Goal: Task Accomplishment & Management: Manage account settings

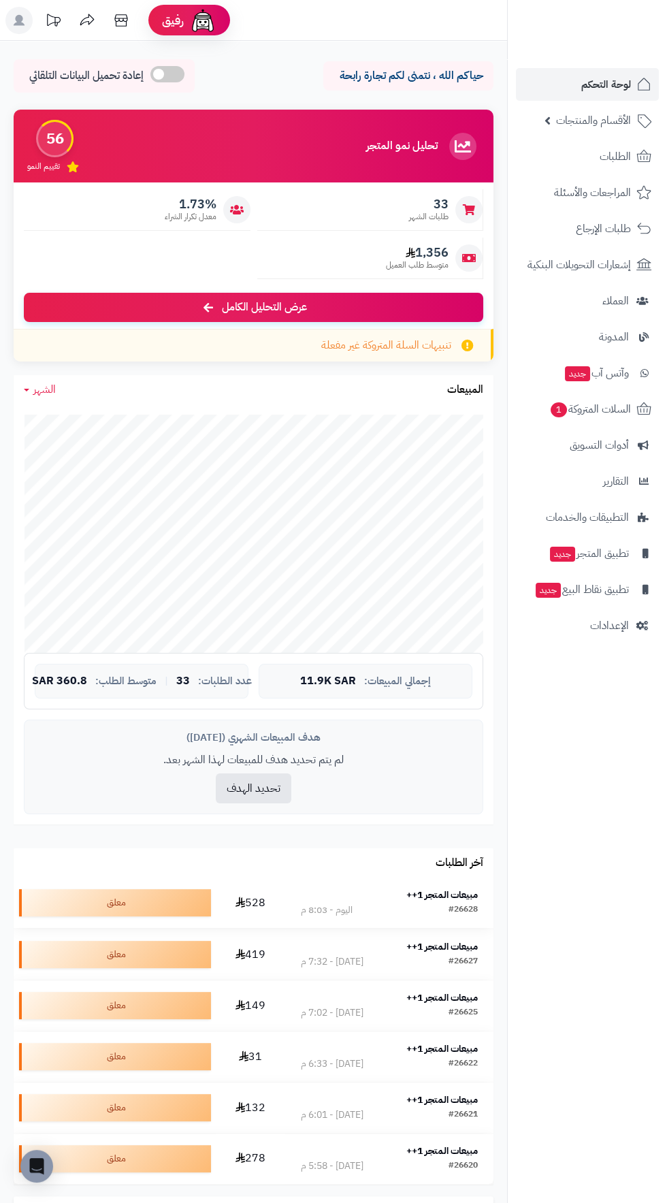
click at [455, 899] on strong "مبيعات المتجر 1++" at bounding box center [441, 895] width 71 height 14
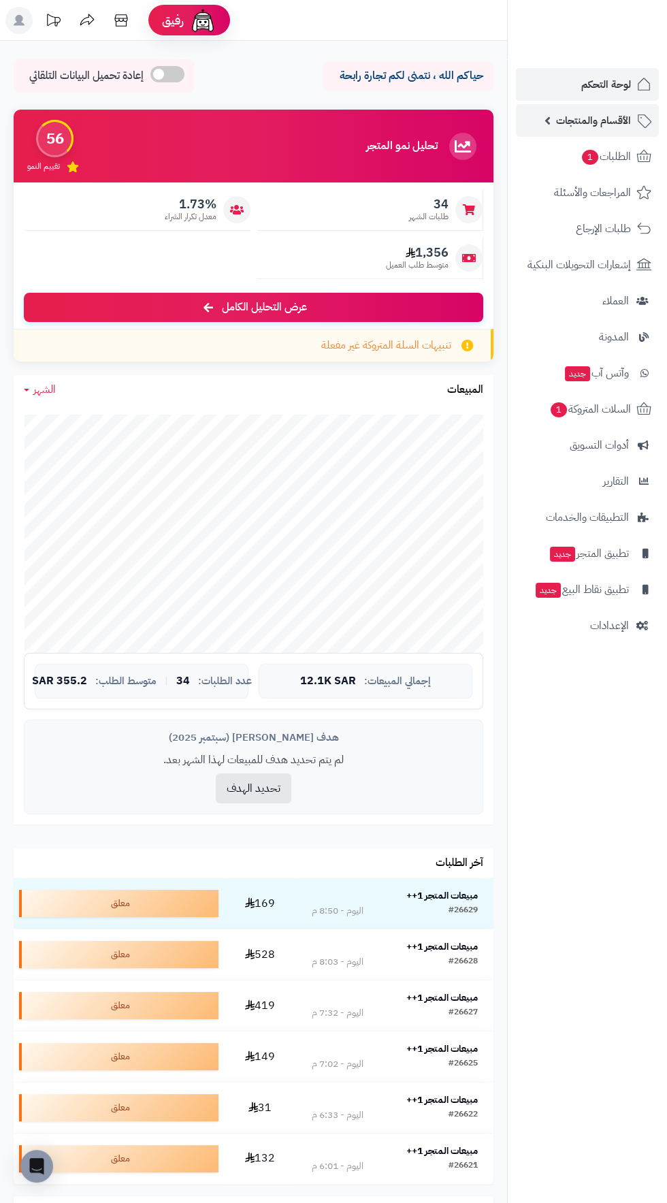
click at [604, 125] on span "الأقسام والمنتجات" at bounding box center [593, 120] width 75 height 19
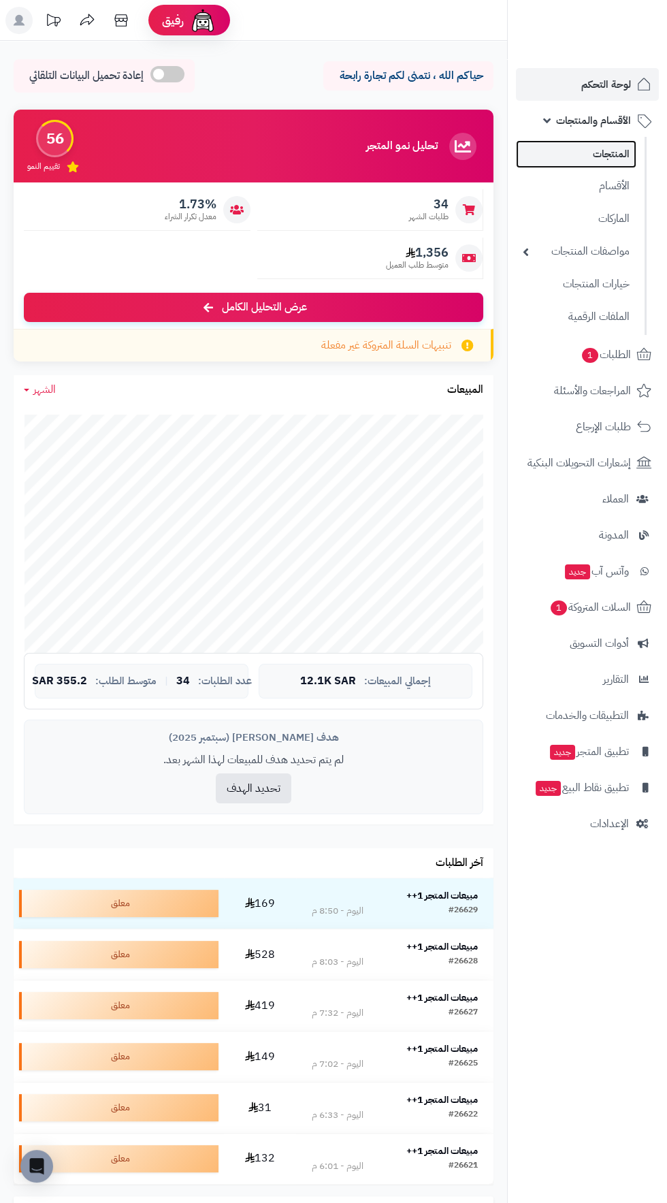
click at [625, 165] on link "المنتجات" at bounding box center [576, 154] width 120 height 28
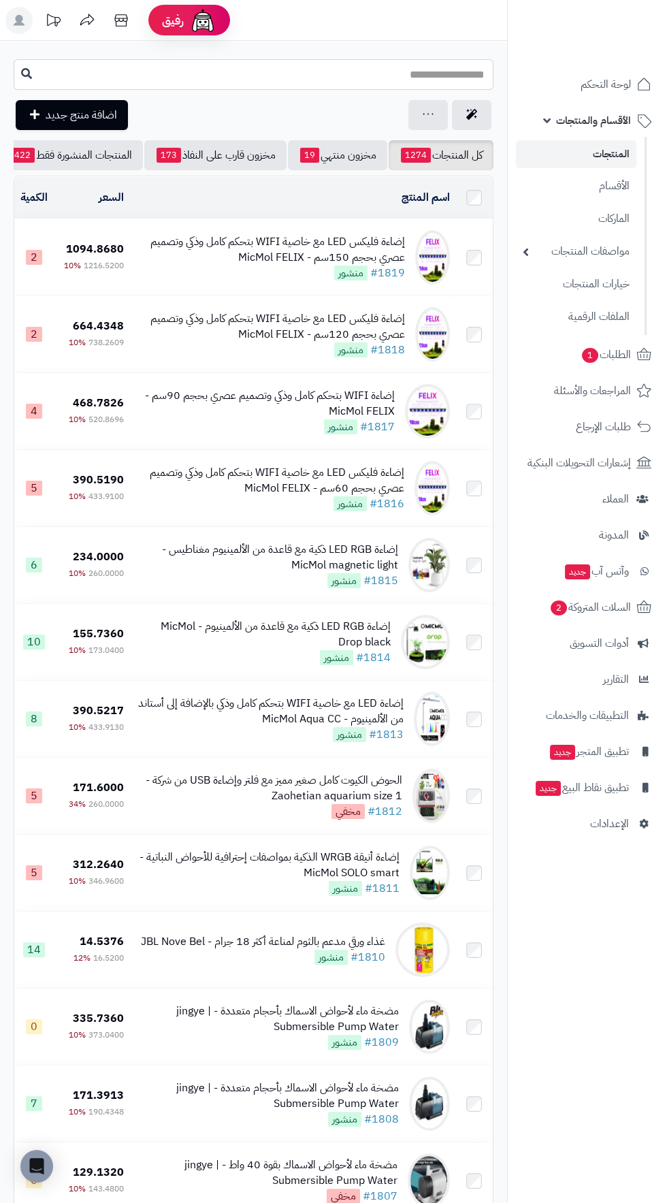
click at [421, 74] on input "text" at bounding box center [254, 74] width 480 height 31
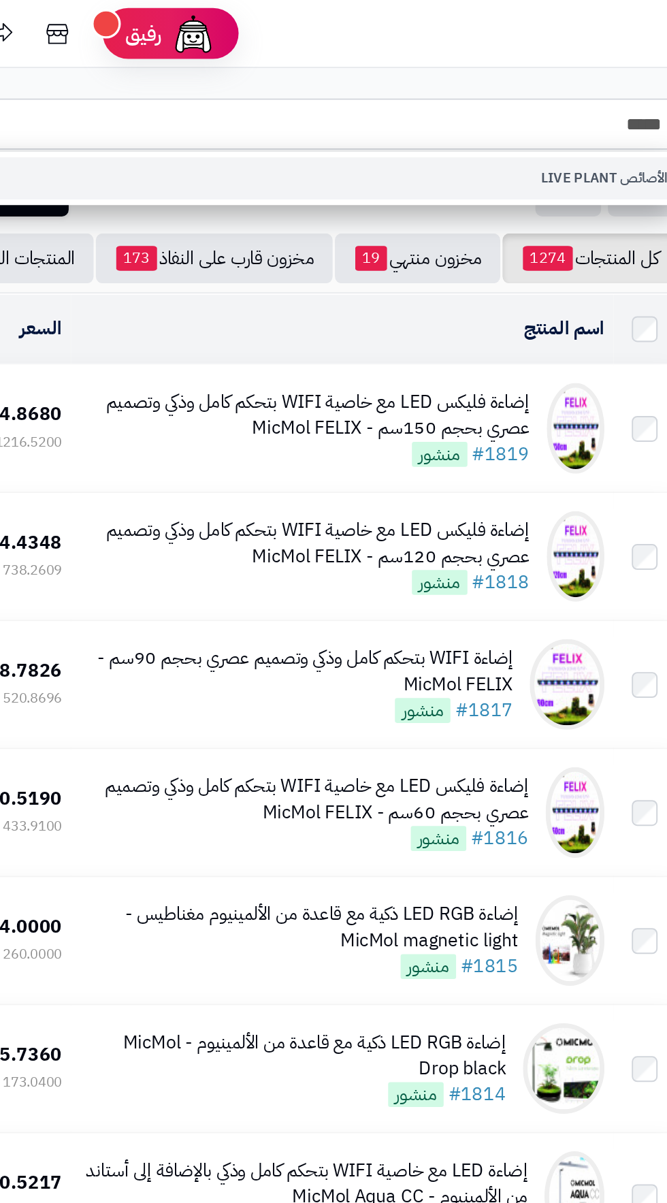
type input "*****"
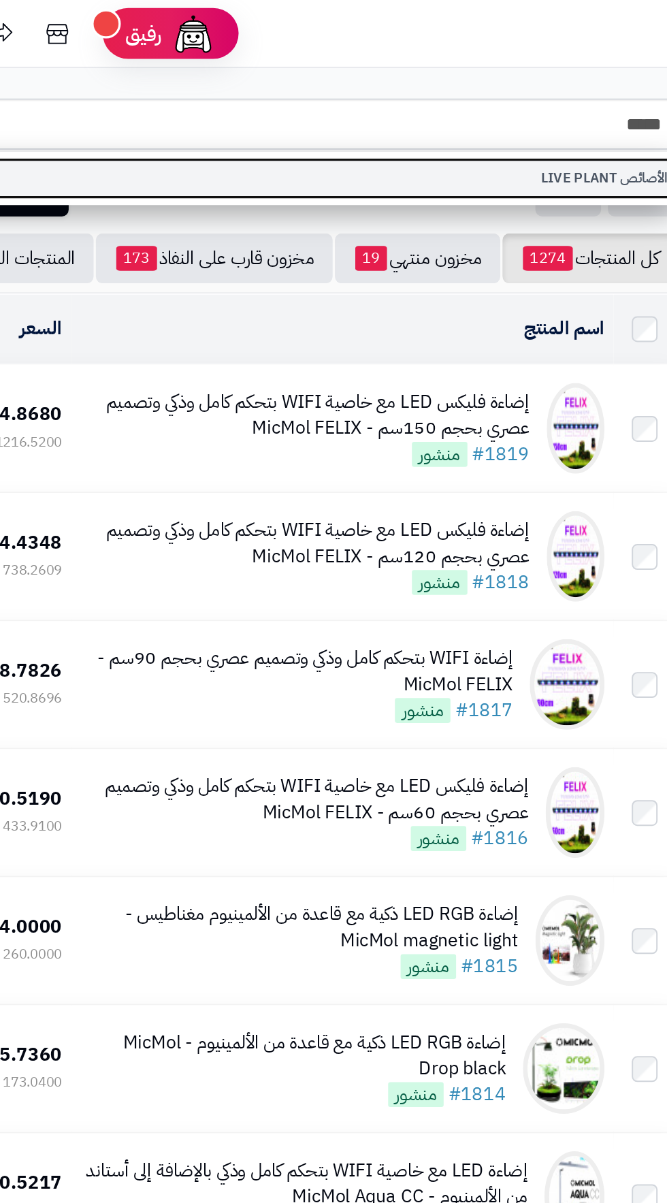
click at [412, 101] on link "الأصائص LIVE PLANT" at bounding box center [254, 107] width 480 height 25
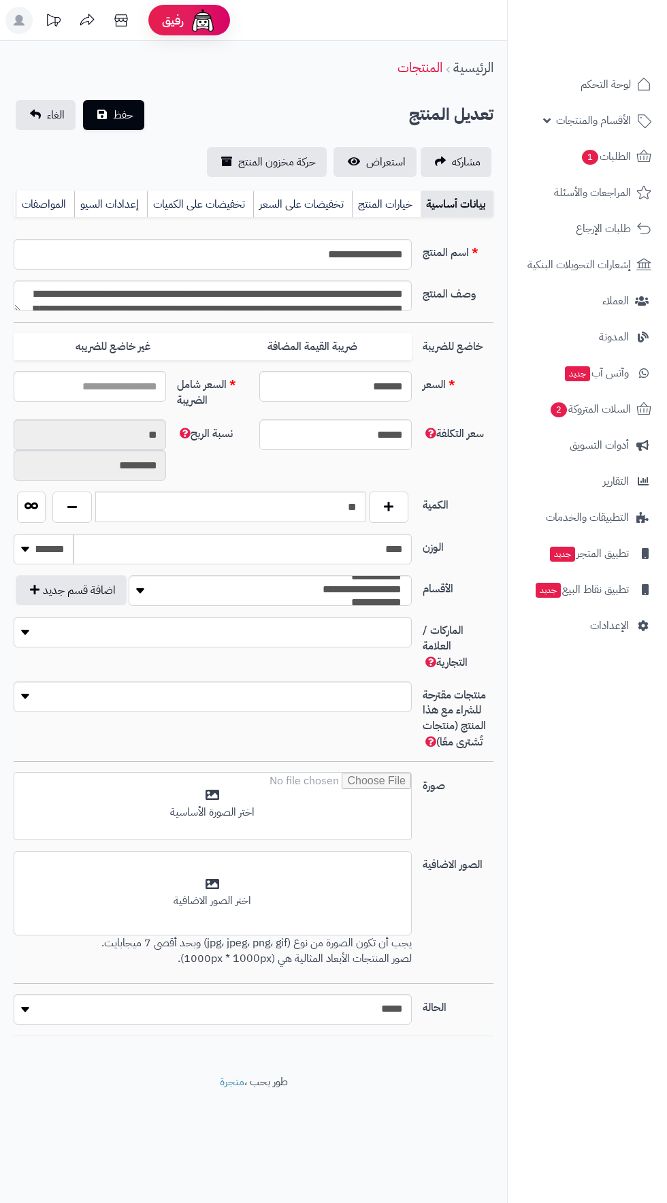
type input "*****"
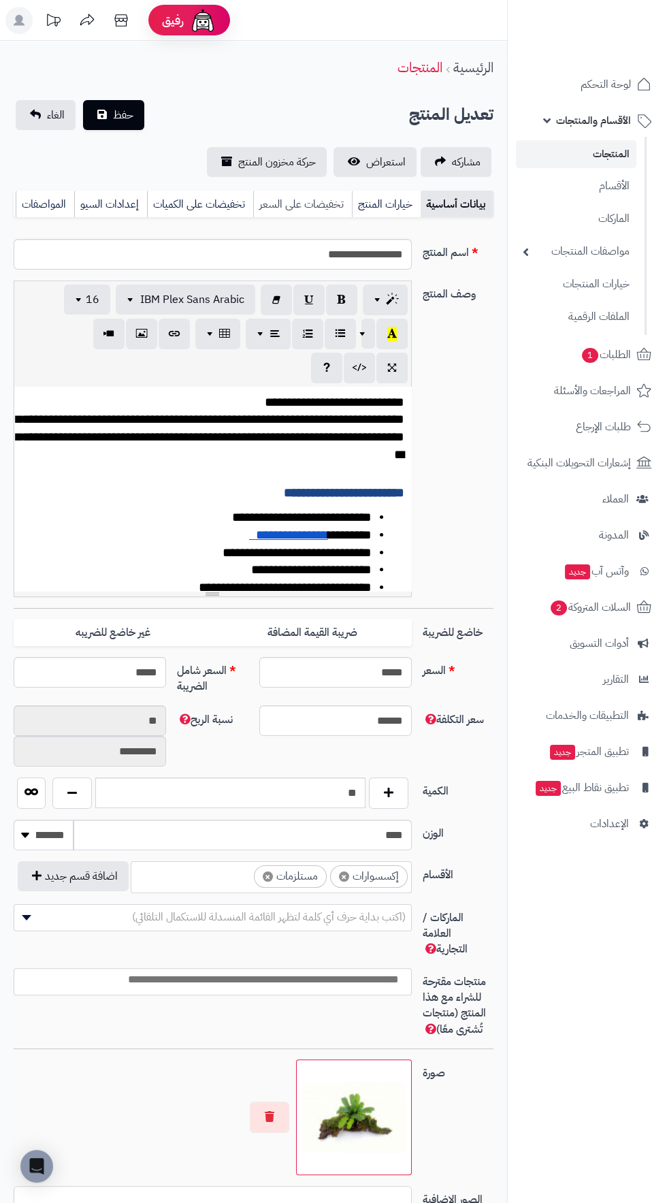
click at [310, 206] on link "تخفيضات على السعر" at bounding box center [302, 204] width 99 height 27
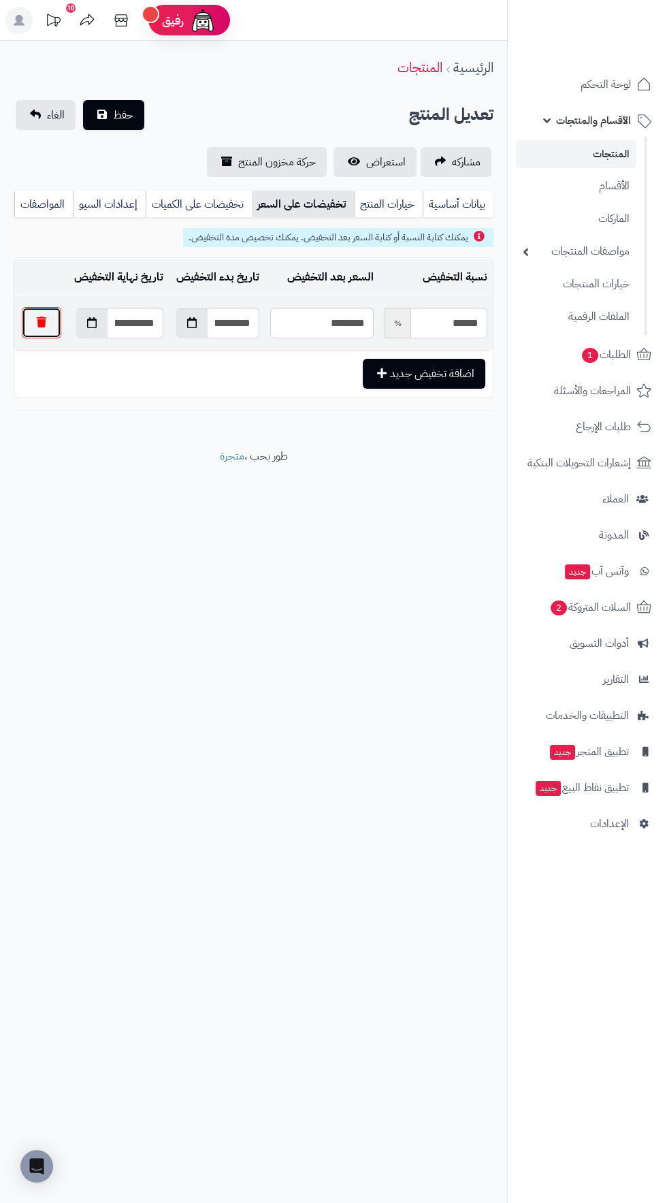
click at [39, 316] on button "button" at bounding box center [41, 322] width 39 height 31
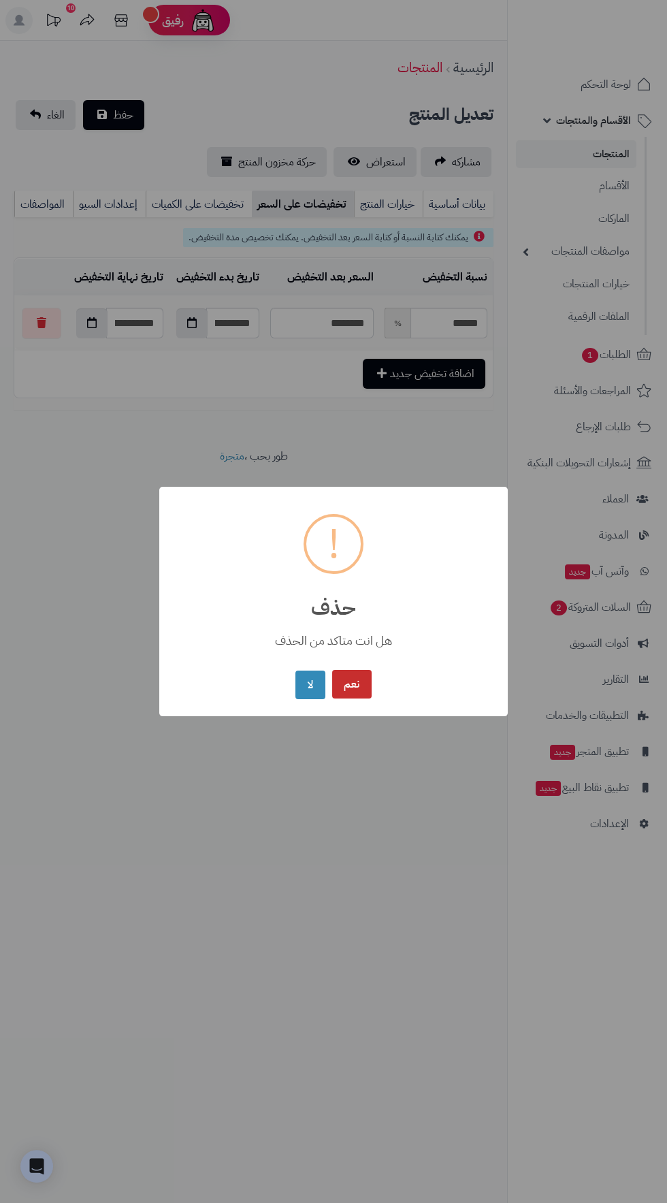
click at [353, 688] on button "نعم" at bounding box center [351, 684] width 39 height 29
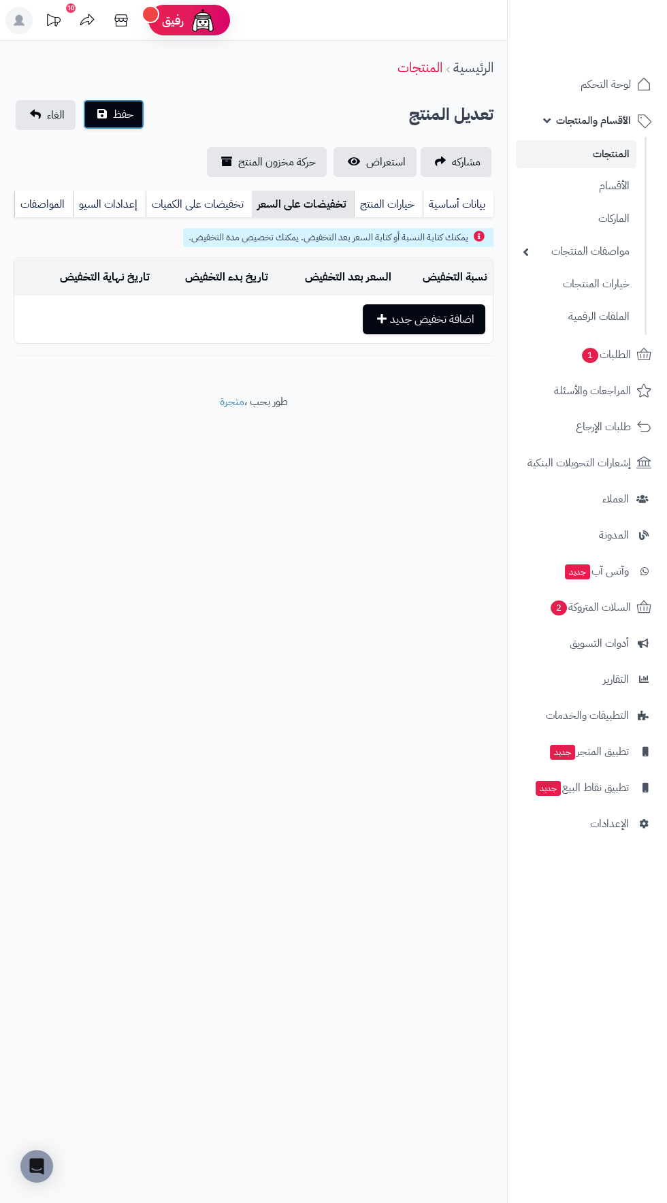
click at [131, 116] on span "حفظ" at bounding box center [123, 114] width 20 height 16
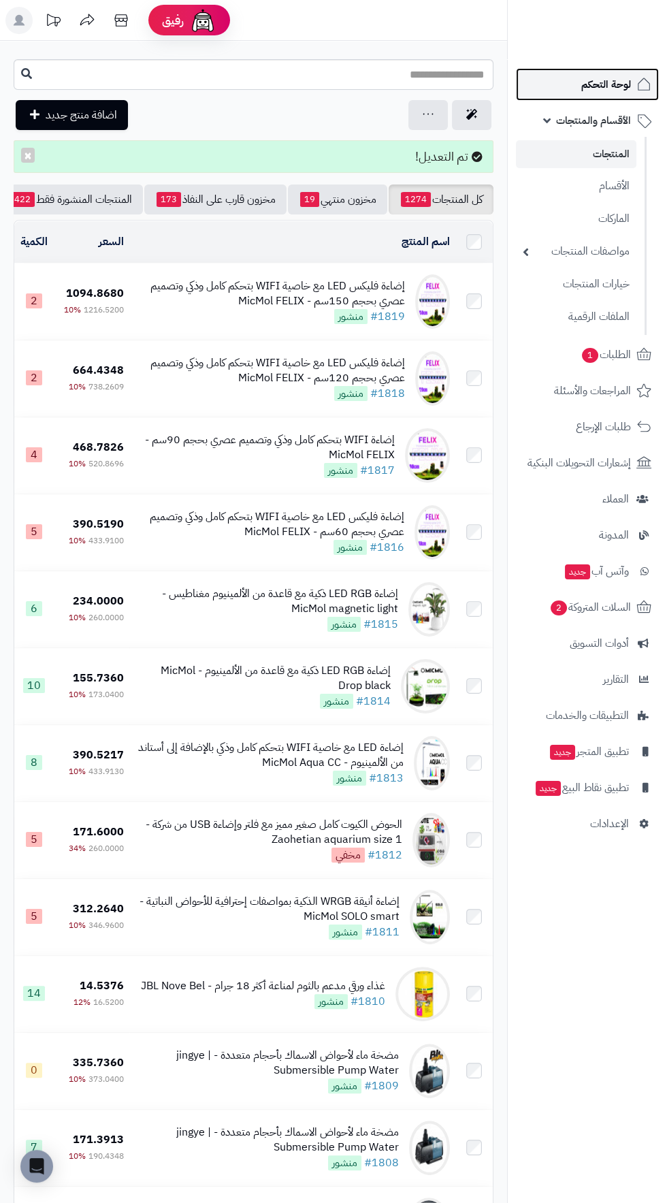
click at [611, 84] on span "لوحة التحكم" at bounding box center [606, 84] width 50 height 19
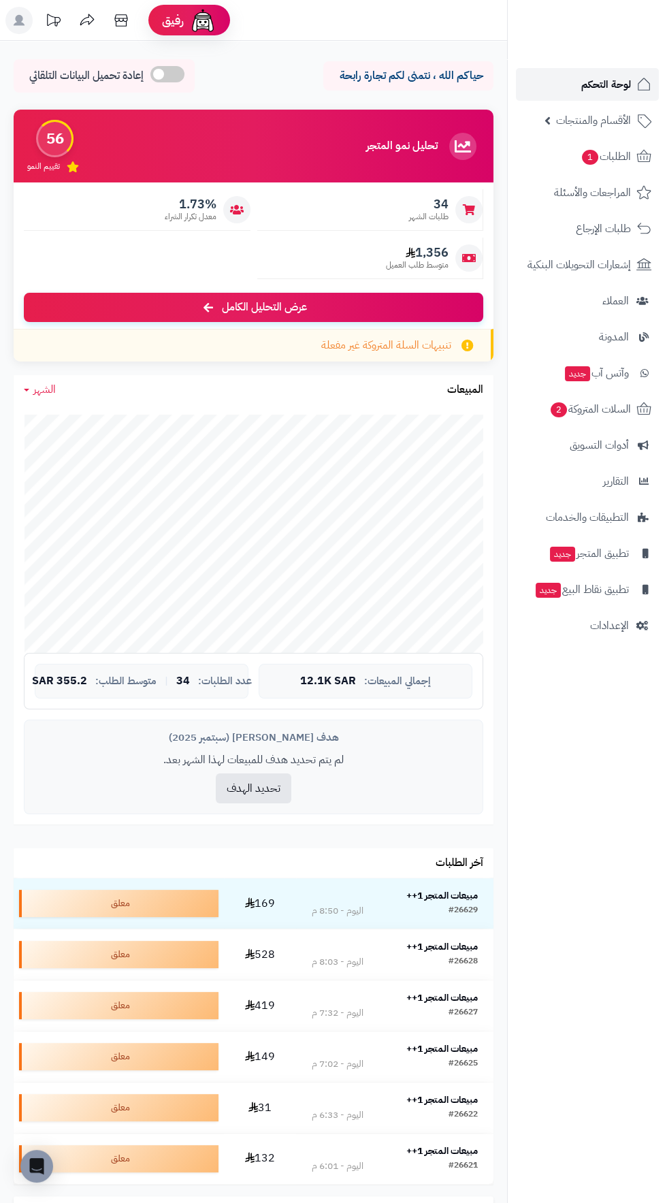
click at [603, 87] on span "لوحة التحكم" at bounding box center [606, 84] width 50 height 19
